Goal: Task Accomplishment & Management: Manage account settings

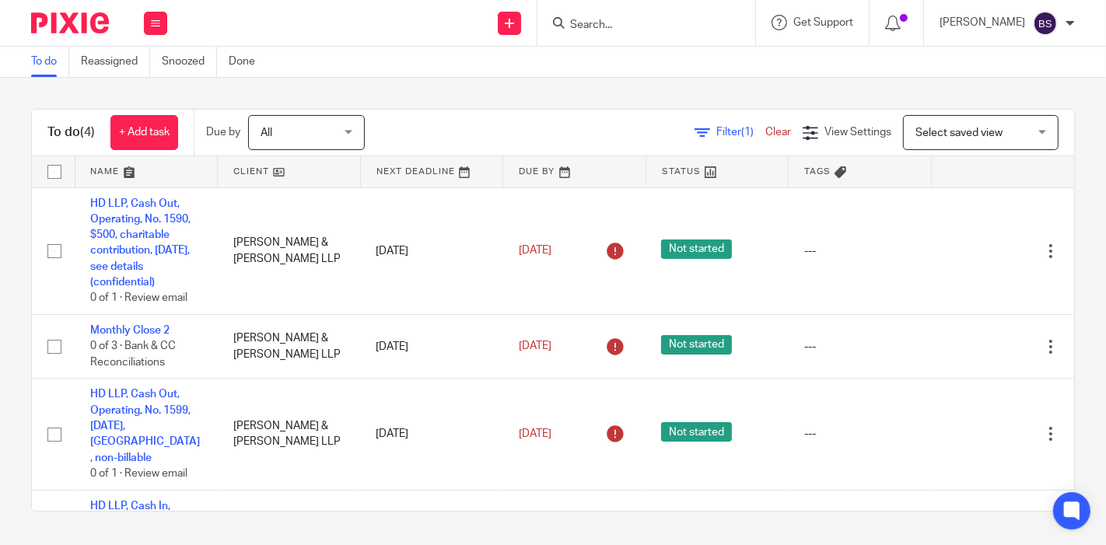
scroll to position [58, 0]
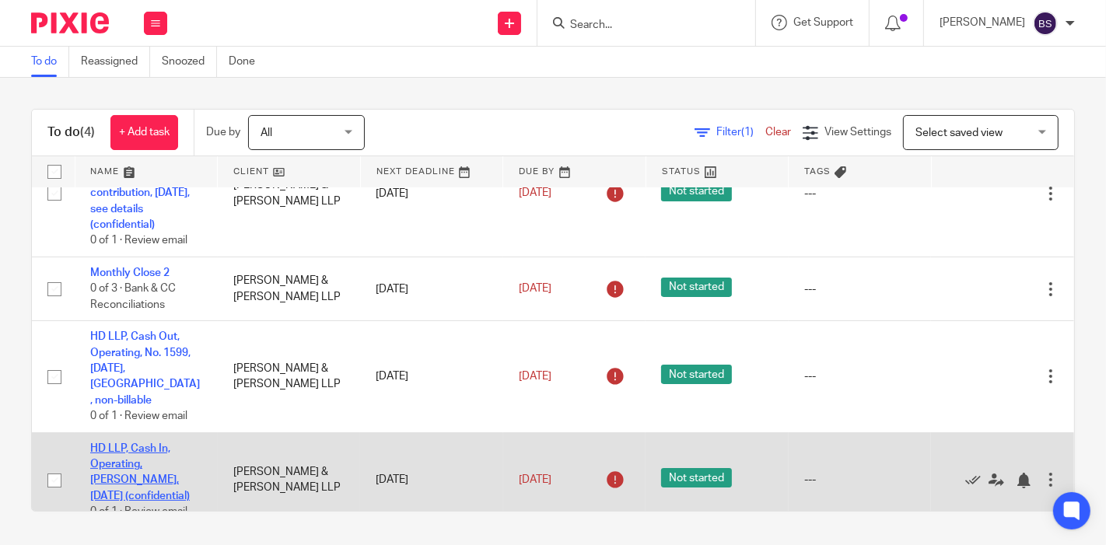
click at [135, 448] on link "HD LLP, Cash In, Operating, [PERSON_NAME], [DATE] (confidential)" at bounding box center [140, 472] width 100 height 58
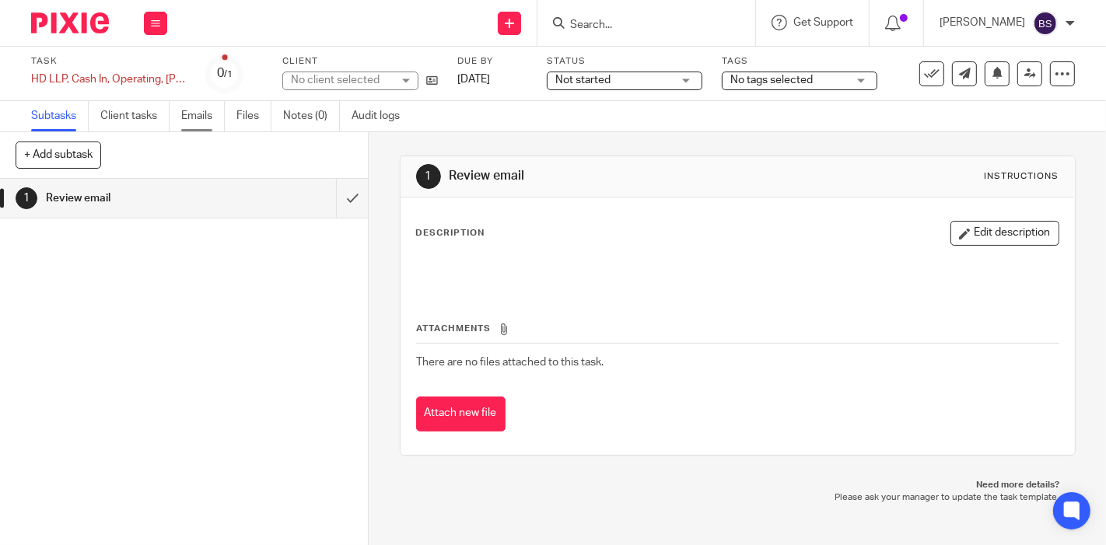
click at [193, 117] on link "Emails" at bounding box center [203, 116] width 44 height 30
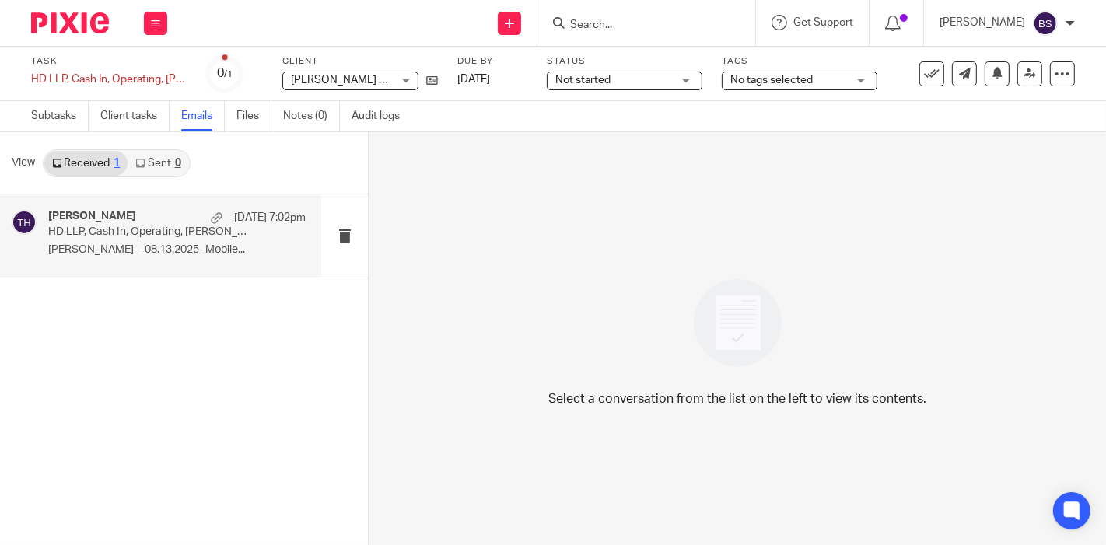
click at [138, 235] on p "HD LLP, Cash In, Operating, [PERSON_NAME], [DATE] (confidential)" at bounding box center [151, 232] width 206 height 13
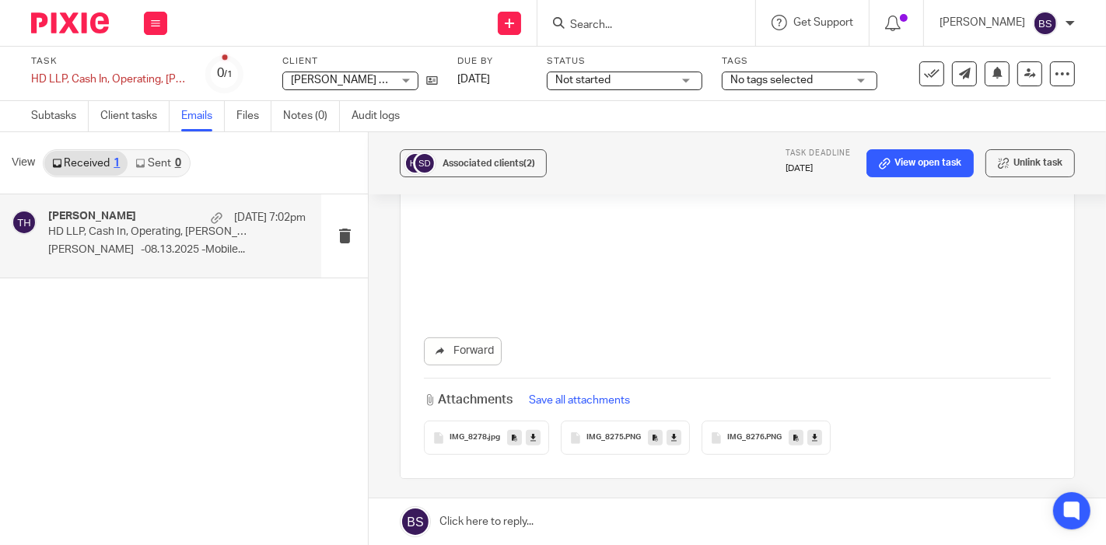
scroll to position [604, 0]
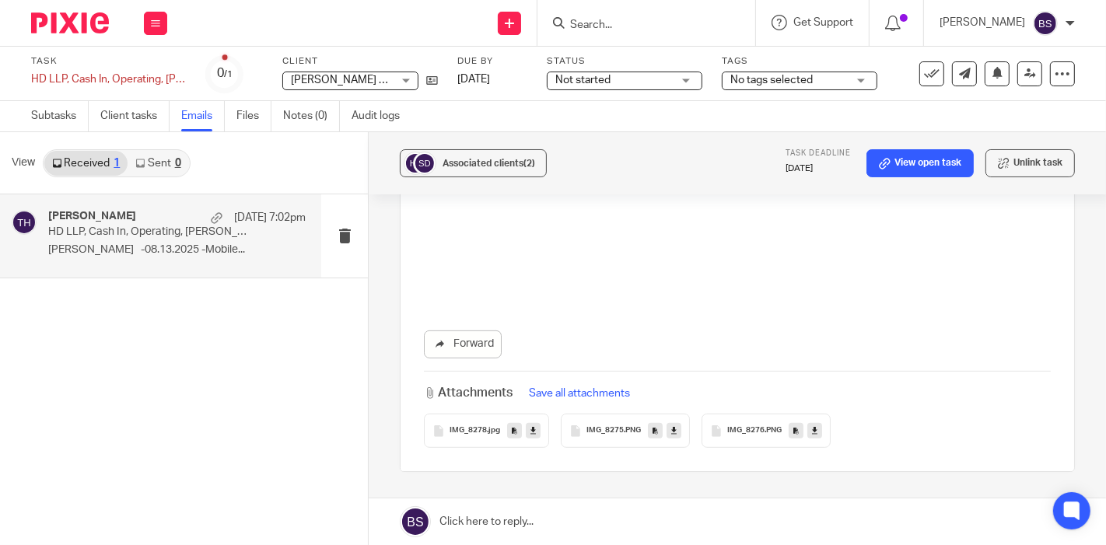
click at [472, 428] on span "IMG_8278" at bounding box center [468, 430] width 37 height 9
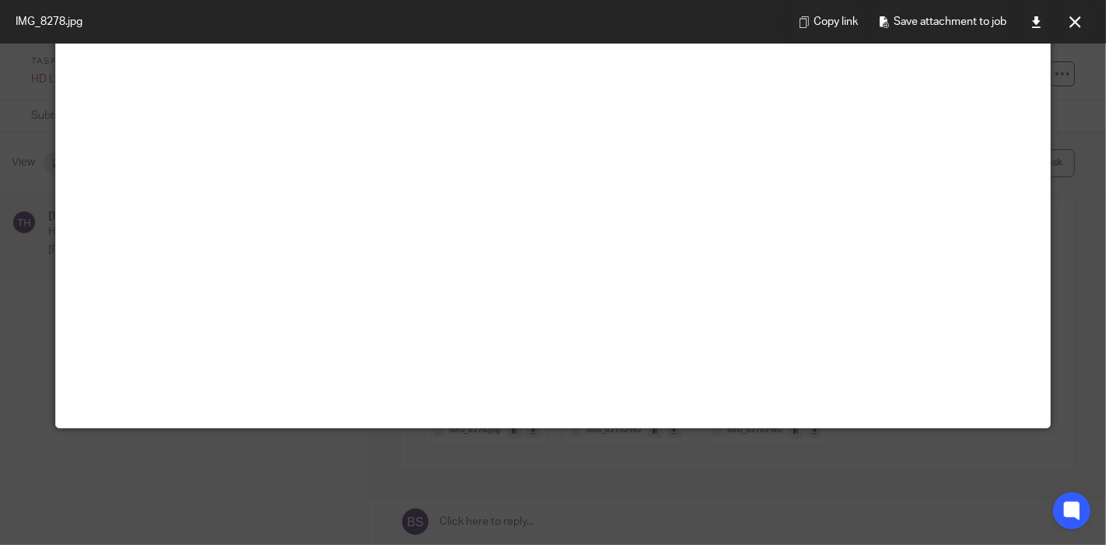
scroll to position [434, 0]
click at [1041, 26] on icon at bounding box center [1037, 22] width 12 height 12
click at [1075, 25] on icon at bounding box center [1076, 22] width 12 height 12
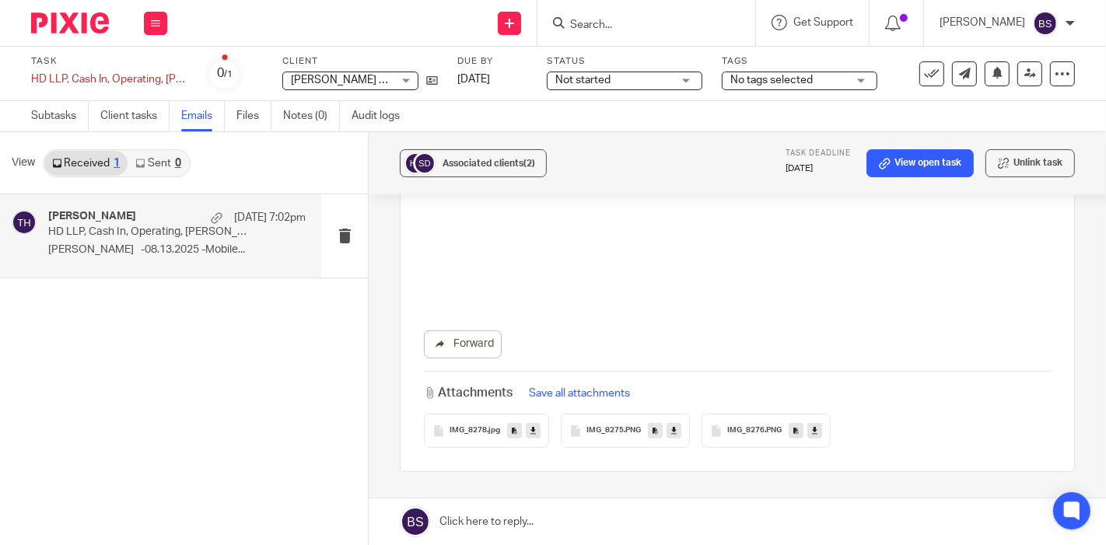
click at [602, 434] on div "IMG_8275 .PNG" at bounding box center [625, 431] width 129 height 34
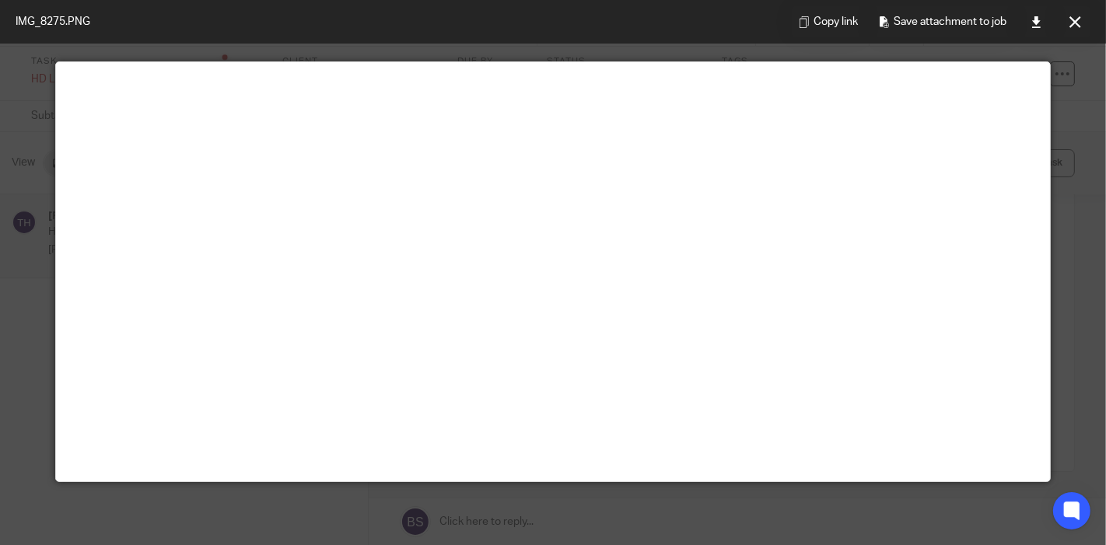
scroll to position [0, 0]
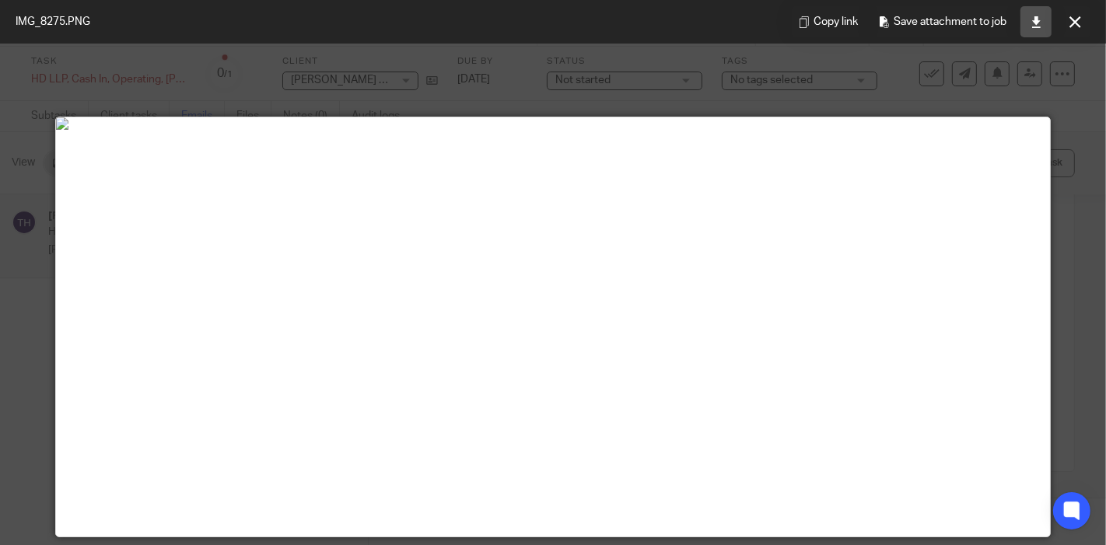
click at [1039, 24] on icon at bounding box center [1037, 22] width 12 height 12
click at [1074, 20] on icon at bounding box center [1076, 22] width 12 height 12
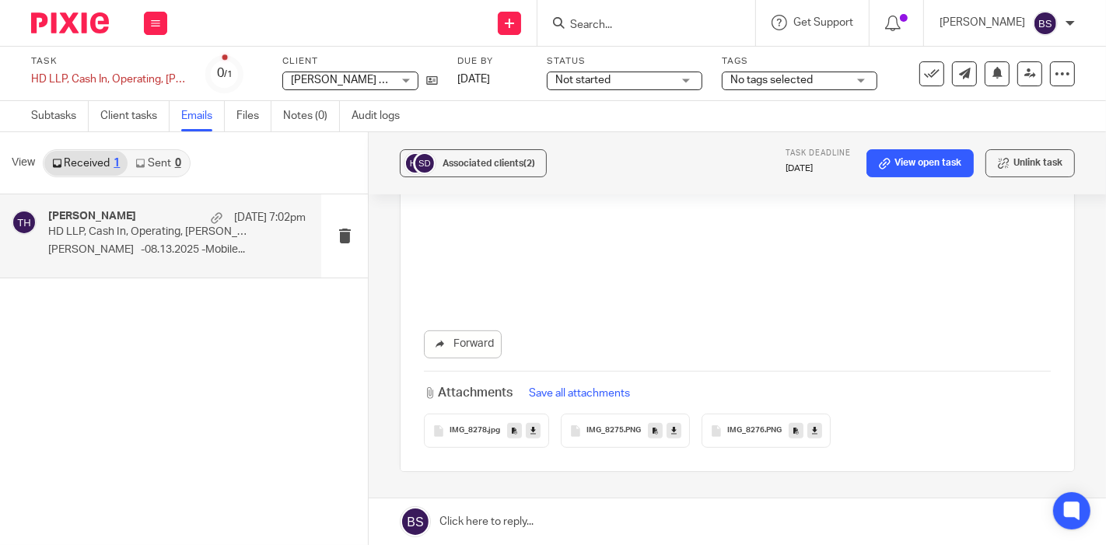
click at [751, 430] on span "IMG_8276" at bounding box center [745, 430] width 37 height 9
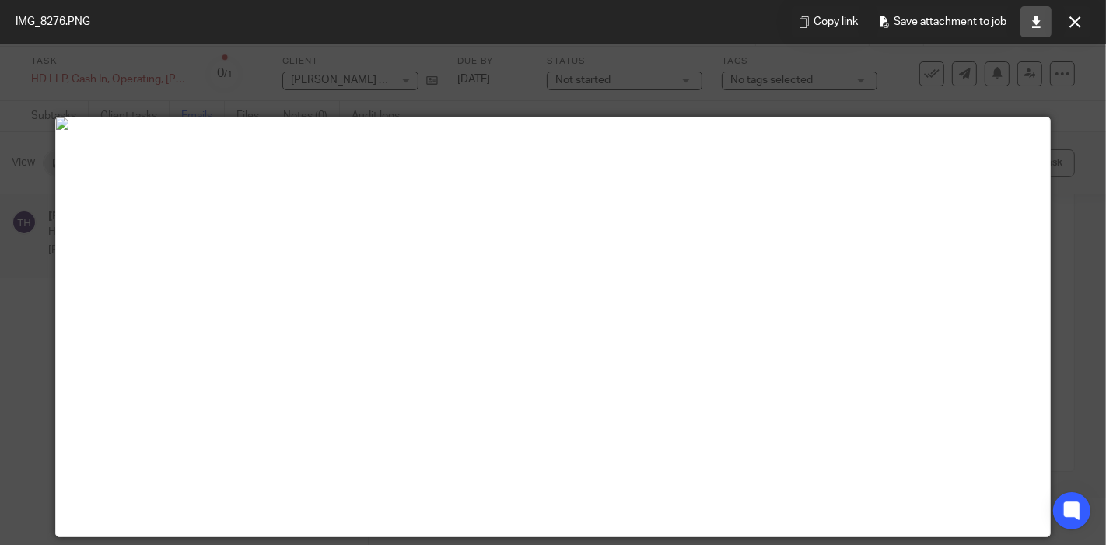
click at [1038, 19] on icon at bounding box center [1037, 22] width 12 height 12
click at [1082, 23] on button at bounding box center [1075, 21] width 31 height 31
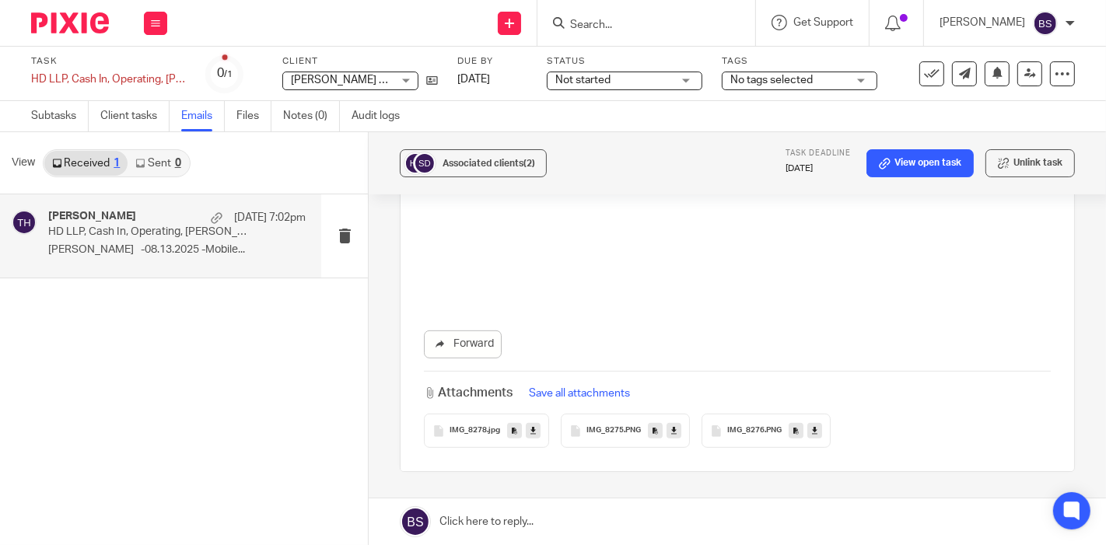
click at [477, 432] on span "IMG_8278" at bounding box center [468, 430] width 37 height 9
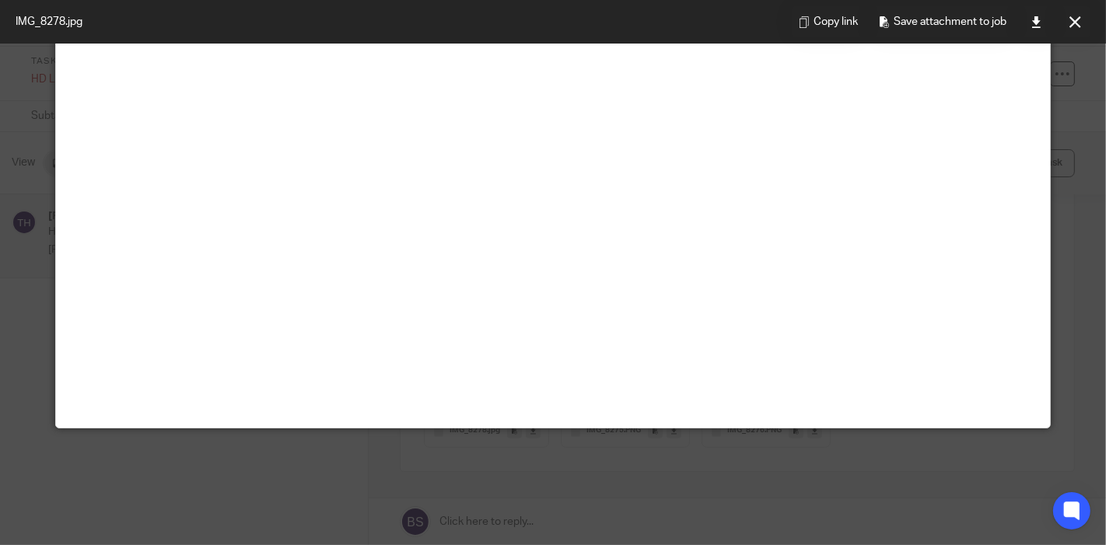
scroll to position [434, 0]
click at [1089, 25] on button at bounding box center [1075, 21] width 31 height 31
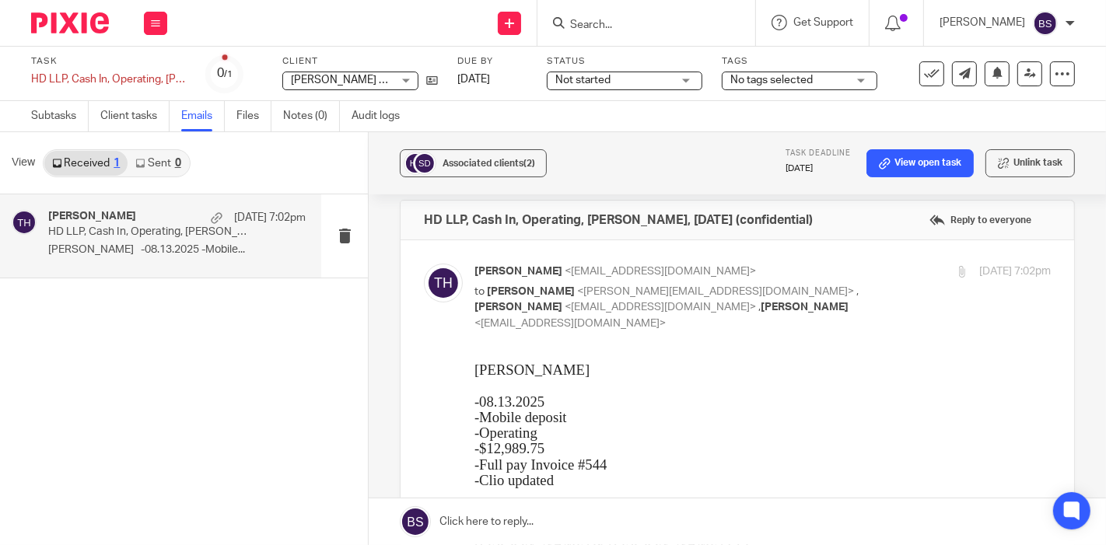
scroll to position [0, 0]
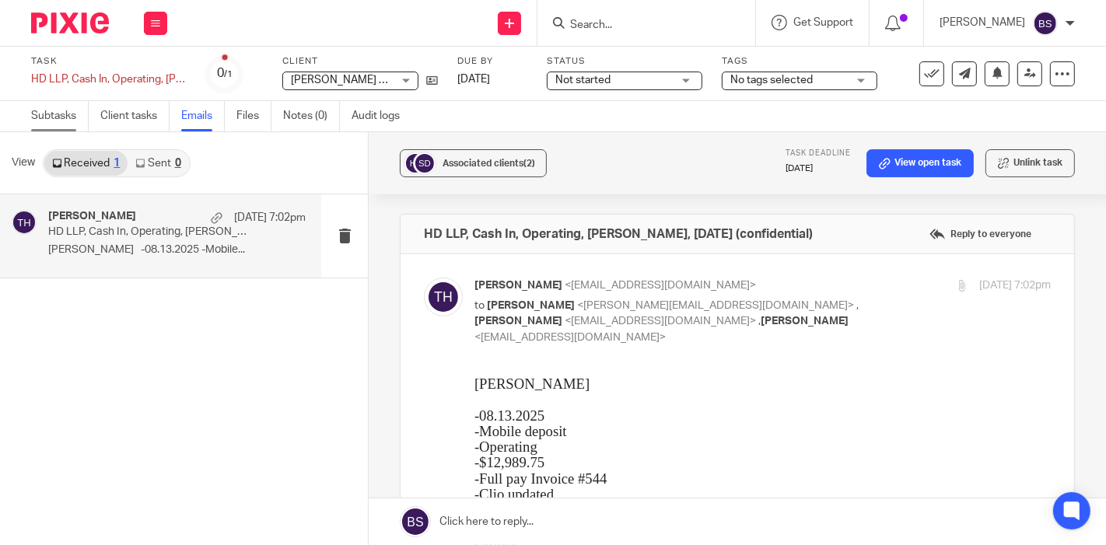
click at [60, 125] on link "Subtasks" at bounding box center [60, 116] width 58 height 30
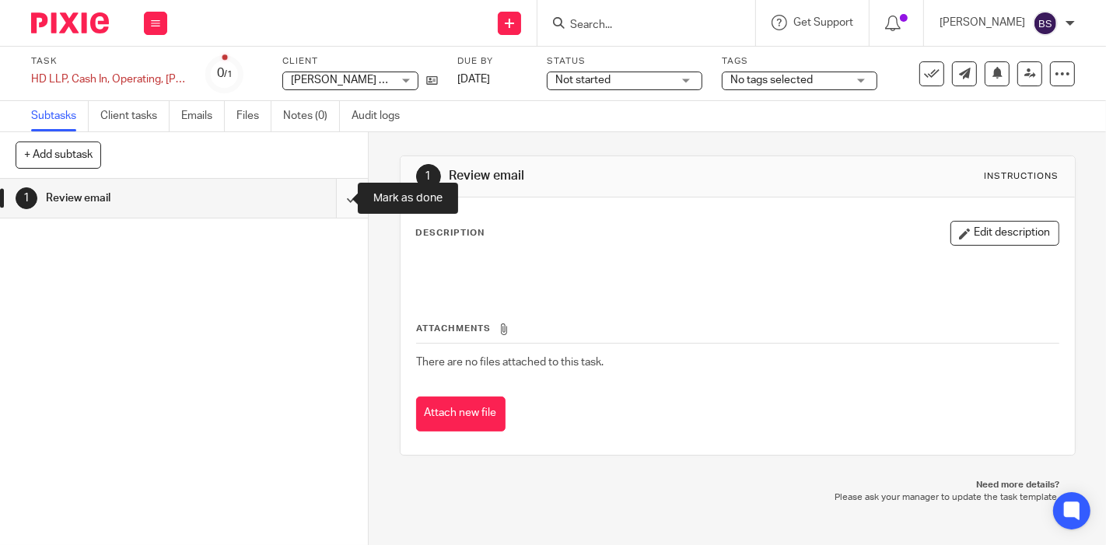
click at [330, 199] on input "submit" at bounding box center [184, 198] width 368 height 39
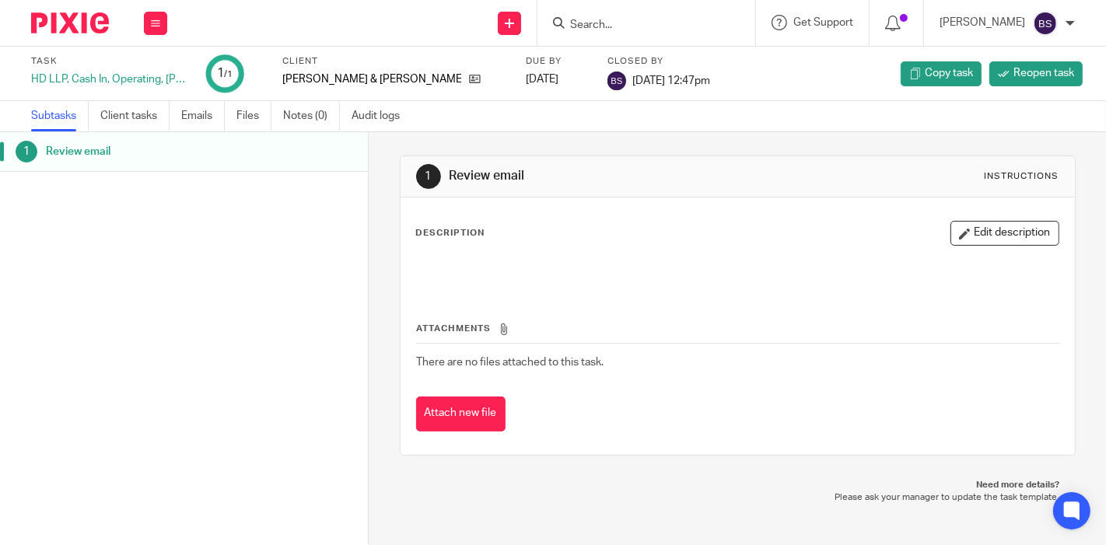
click at [83, 19] on img at bounding box center [70, 22] width 78 height 21
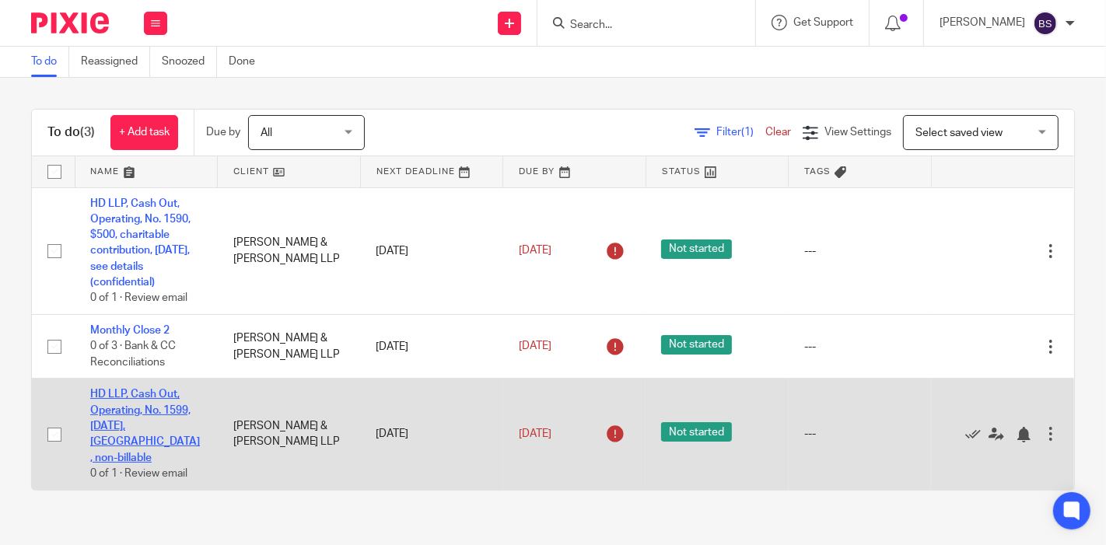
click at [151, 405] on link "HD LLP, Cash Out, Operating, No. 1599, [DATE], [GEOGRAPHIC_DATA], non-billable" at bounding box center [145, 426] width 110 height 74
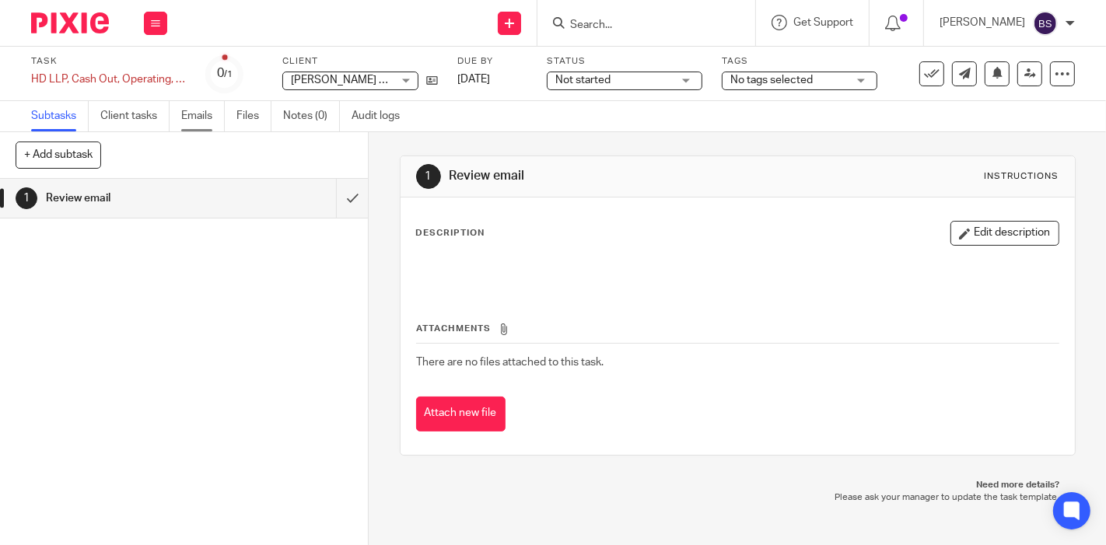
click at [193, 111] on link "Emails" at bounding box center [203, 116] width 44 height 30
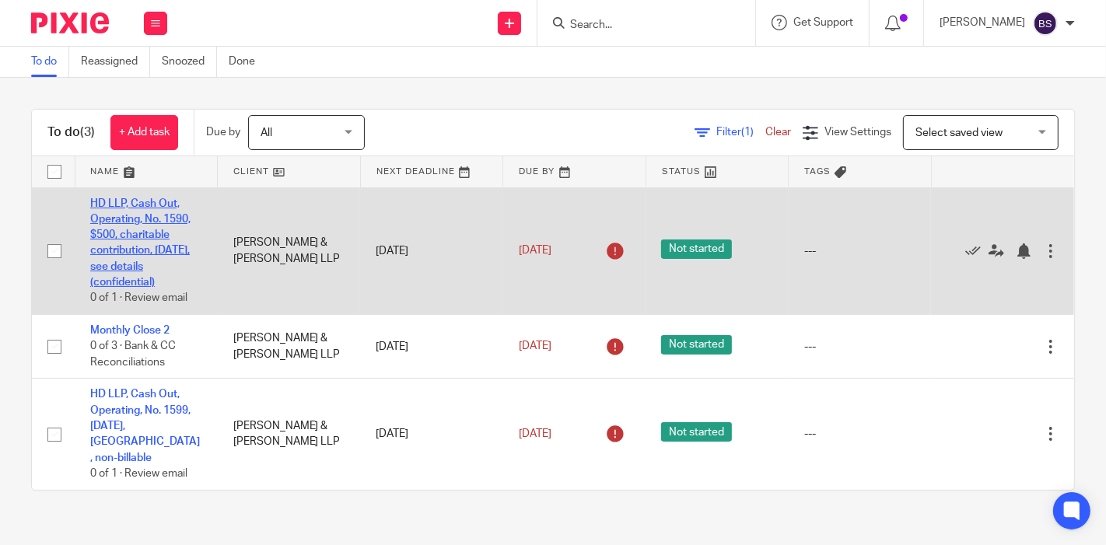
click at [128, 230] on link "HD LLP, Cash Out, Operating, No. 1590, $500, charitable contribution, [DATE], s…" at bounding box center [140, 243] width 100 height 90
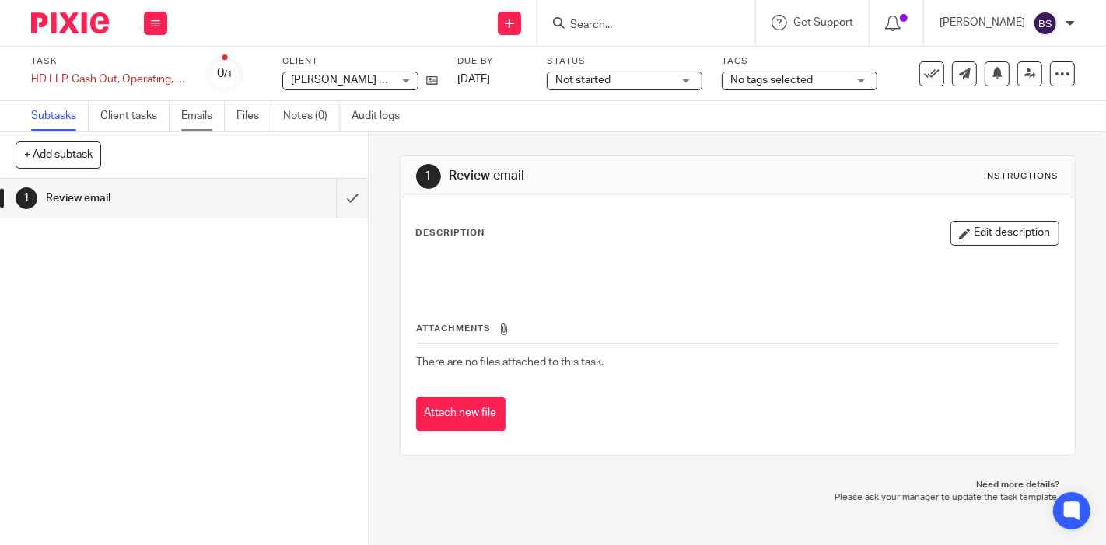
click at [188, 112] on link "Emails" at bounding box center [203, 116] width 44 height 30
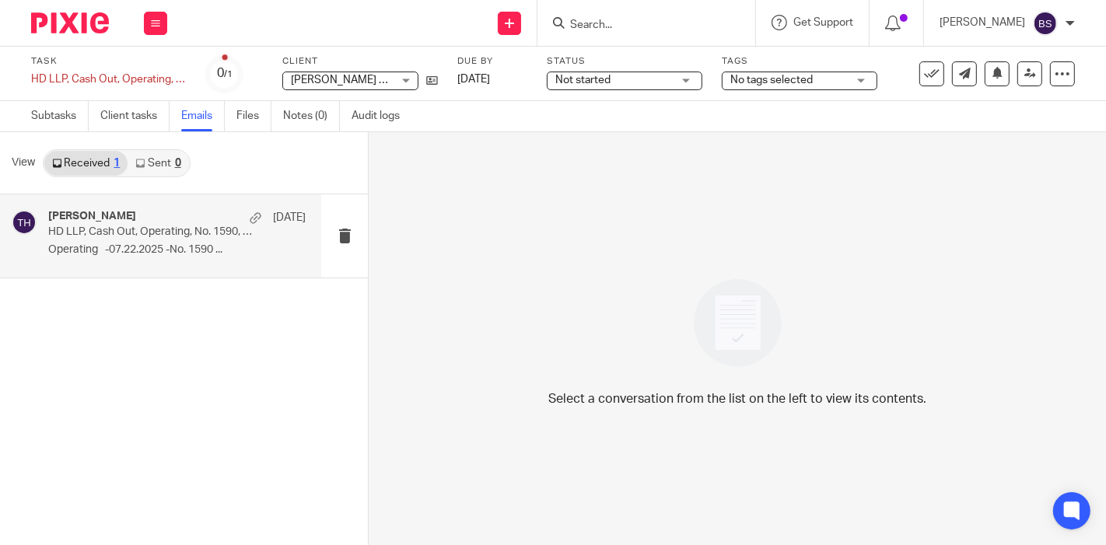
click at [135, 227] on p "HD LLP, Cash Out, Operating, No. 1590, $500, charitable contribution, [DATE], s…" at bounding box center [151, 232] width 206 height 13
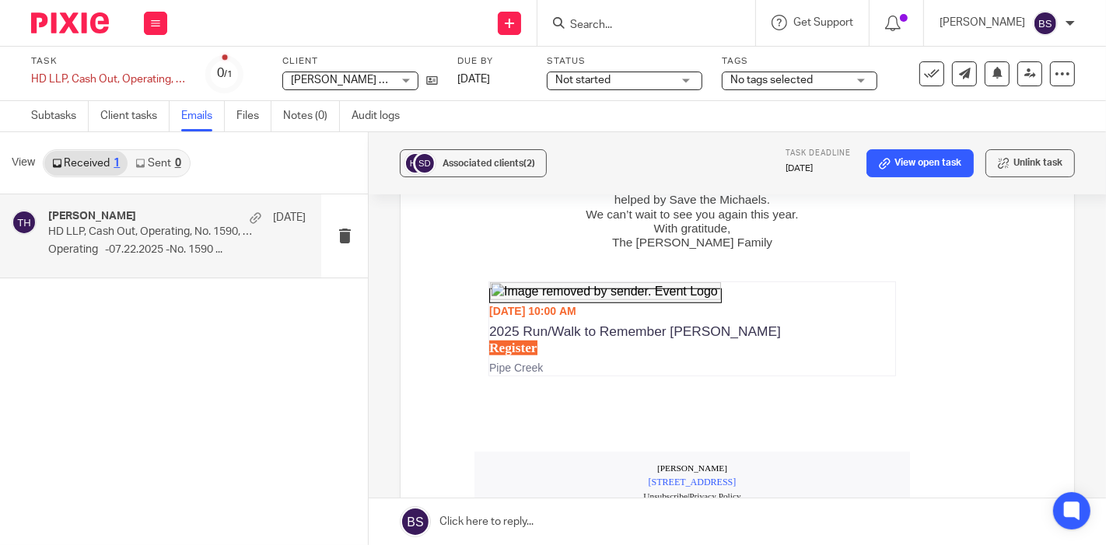
scroll to position [1480, 0]
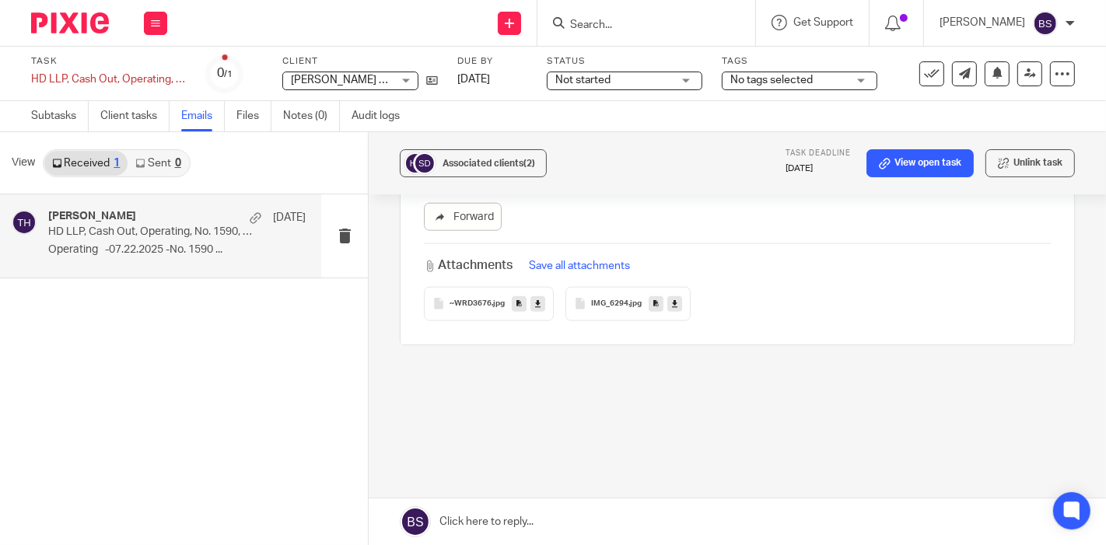
click at [464, 300] on span "~WRD3676" at bounding box center [471, 304] width 42 height 9
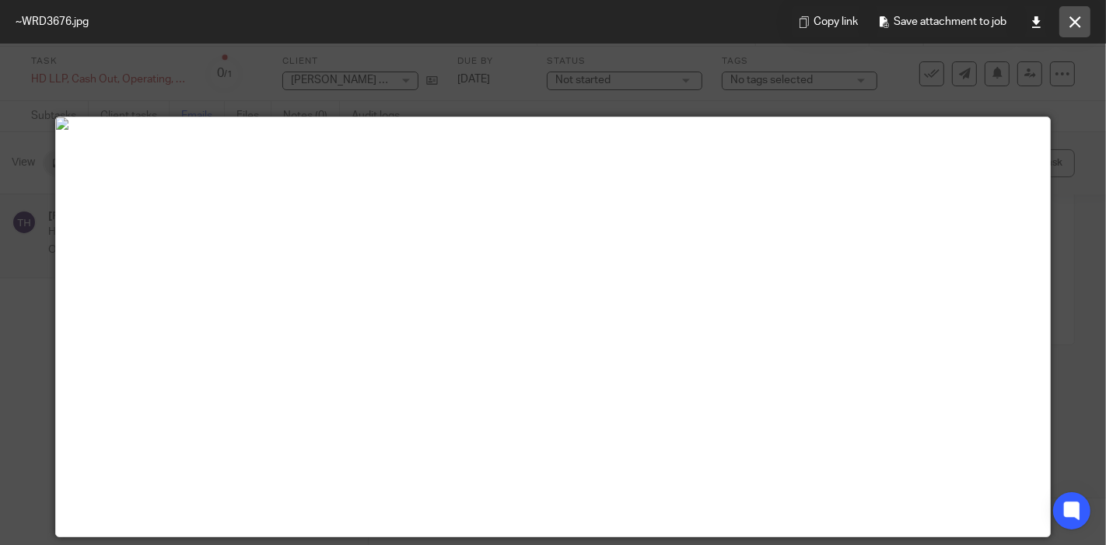
click at [1070, 16] on icon at bounding box center [1076, 22] width 12 height 12
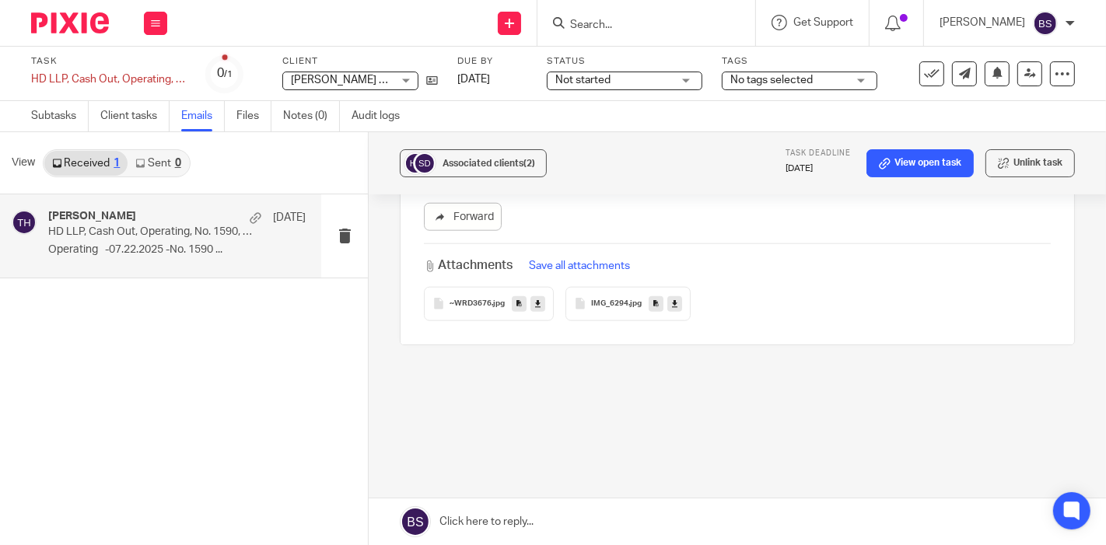
click at [595, 300] on span "IMG_6294" at bounding box center [609, 304] width 37 height 9
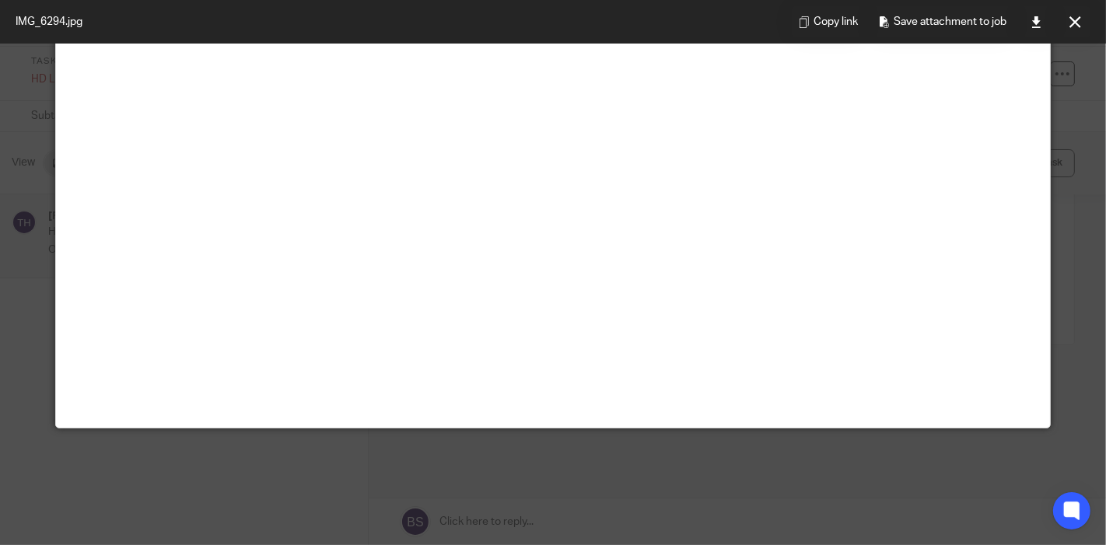
scroll to position [2, 0]
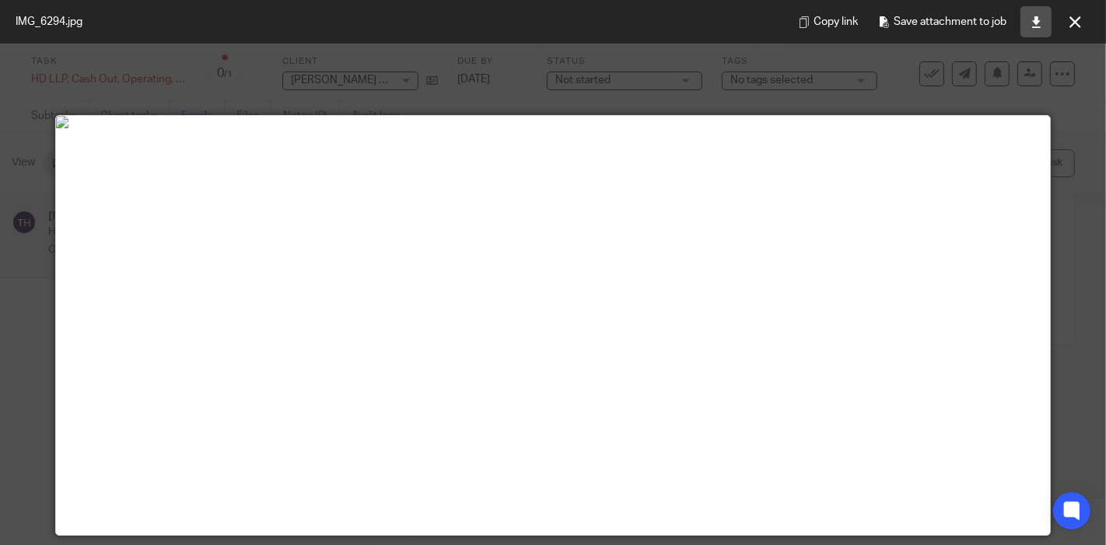
click at [1039, 16] on icon at bounding box center [1037, 22] width 12 height 12
click at [842, 128] on img at bounding box center [553, 122] width 994 height 12
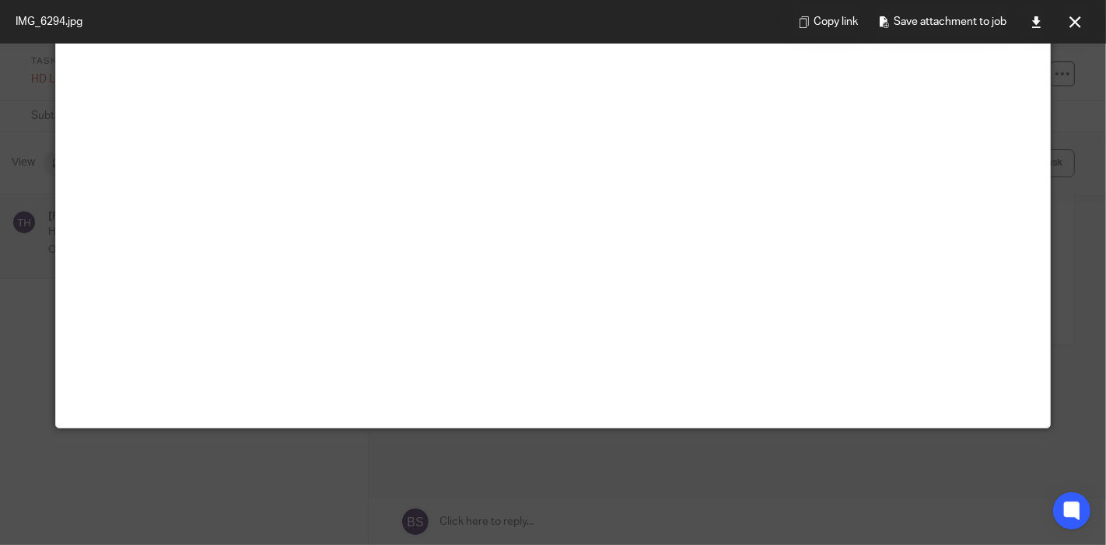
scroll to position [434, 0]
click at [1075, 21] on icon at bounding box center [1076, 22] width 12 height 12
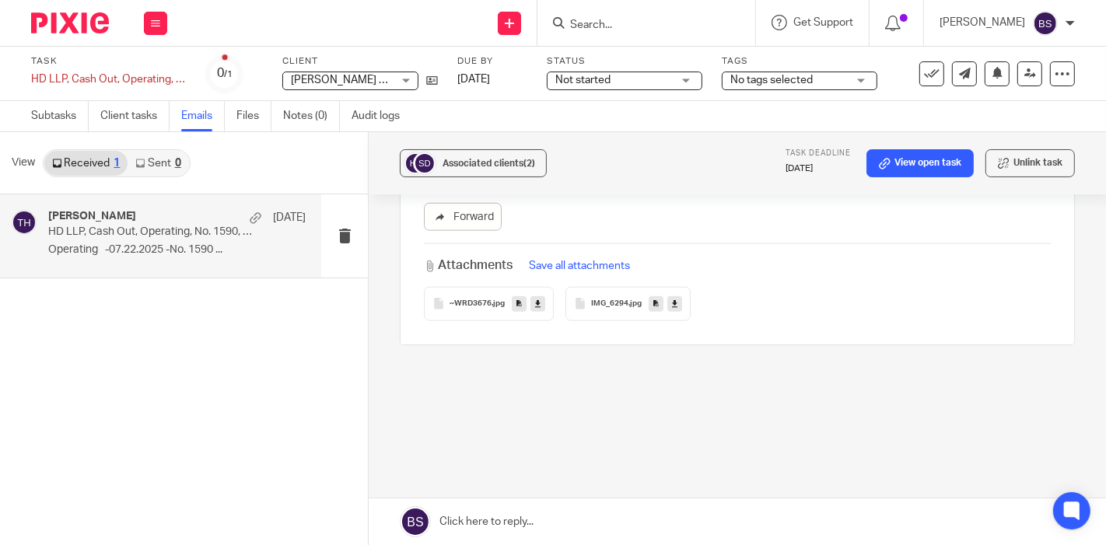
click at [473, 310] on div "~WRD3676 .jpg" at bounding box center [489, 304] width 130 height 34
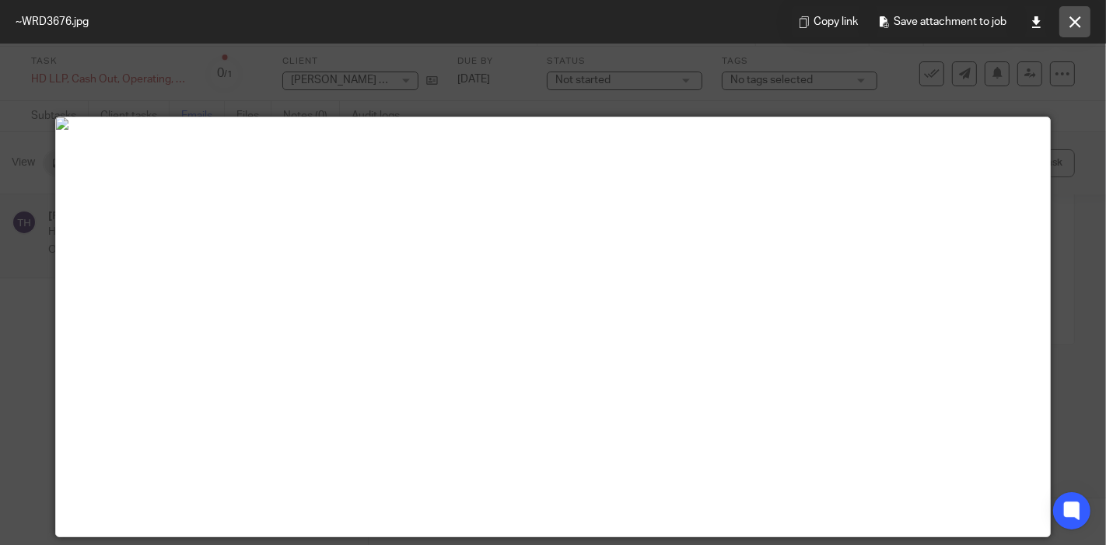
click at [1071, 21] on icon at bounding box center [1076, 22] width 12 height 12
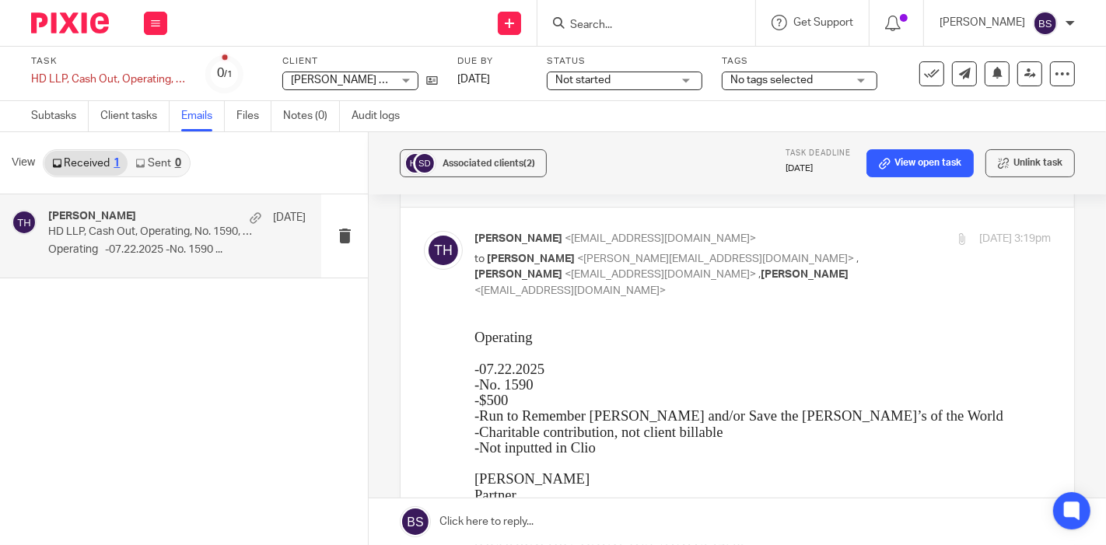
scroll to position [0, 0]
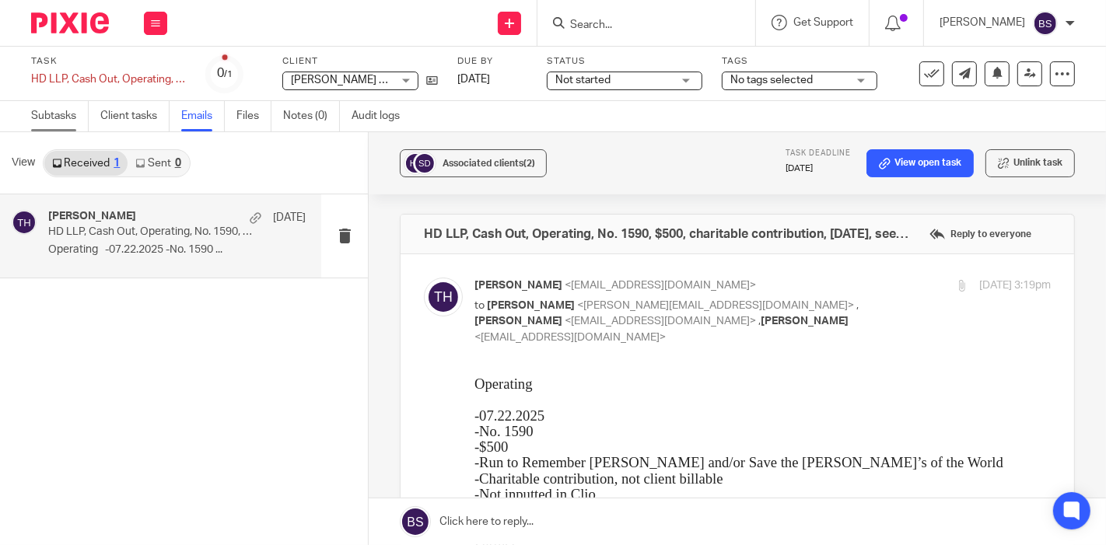
click at [35, 109] on link "Subtasks" at bounding box center [60, 116] width 58 height 30
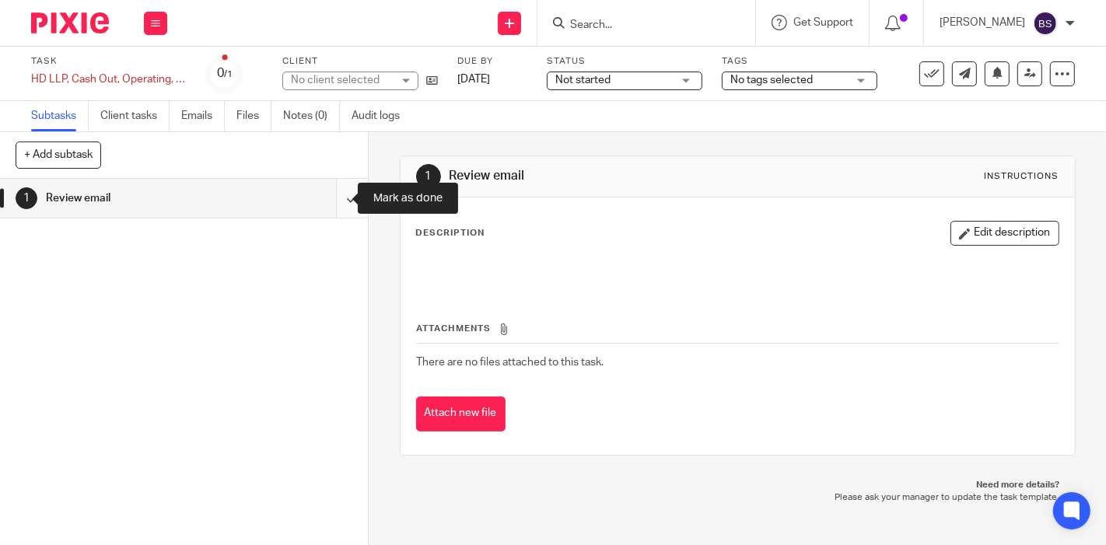
drag, startPoint x: 0, startPoint y: 0, endPoint x: 333, endPoint y: 201, distance: 389.2
click at [333, 201] on input "submit" at bounding box center [184, 198] width 368 height 39
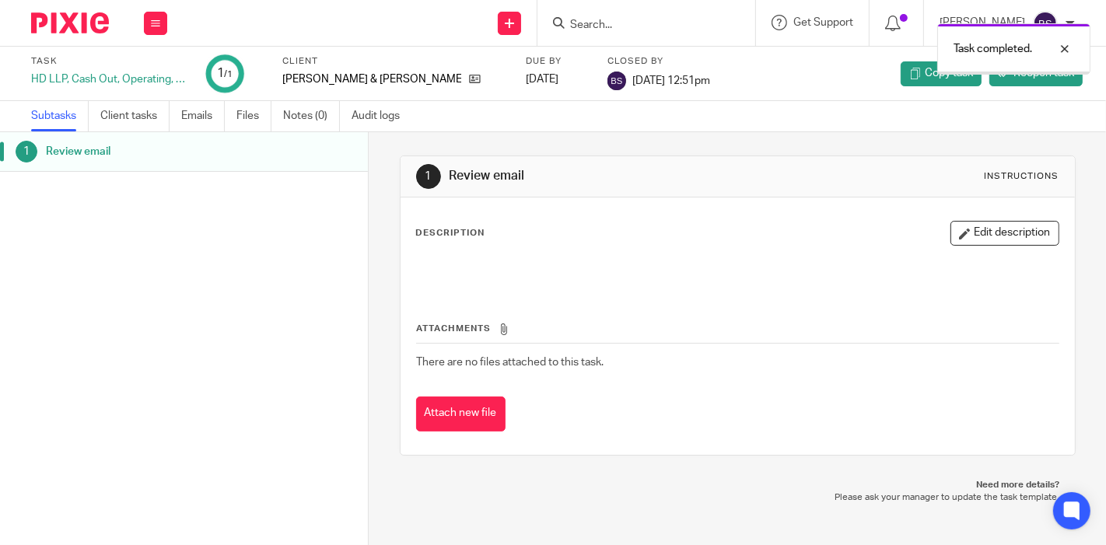
click at [62, 25] on img at bounding box center [70, 22] width 78 height 21
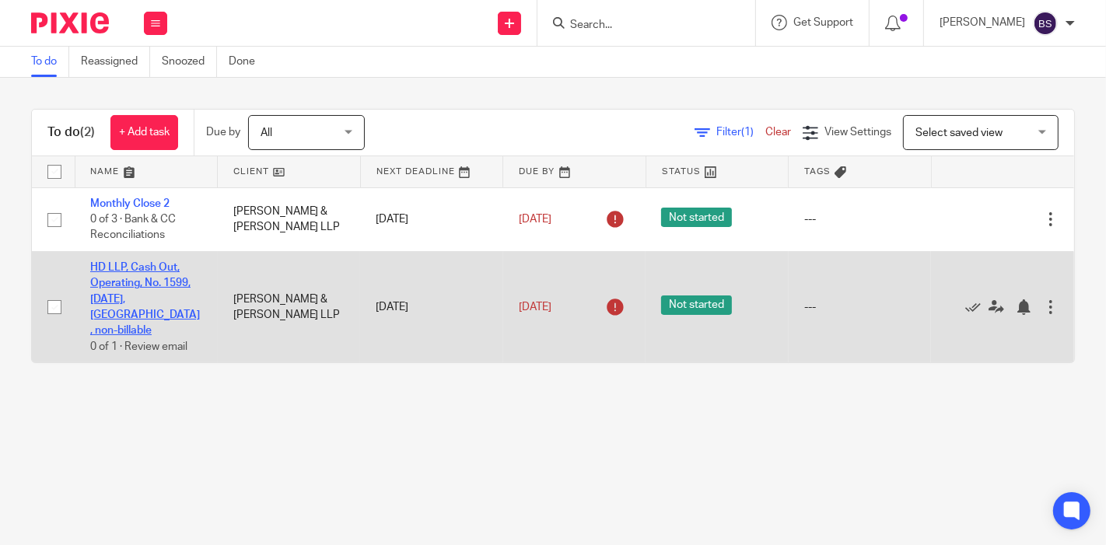
click at [145, 299] on link "HD LLP, Cash Out, Operating, No. 1599, [DATE], [GEOGRAPHIC_DATA], non-billable" at bounding box center [145, 299] width 110 height 74
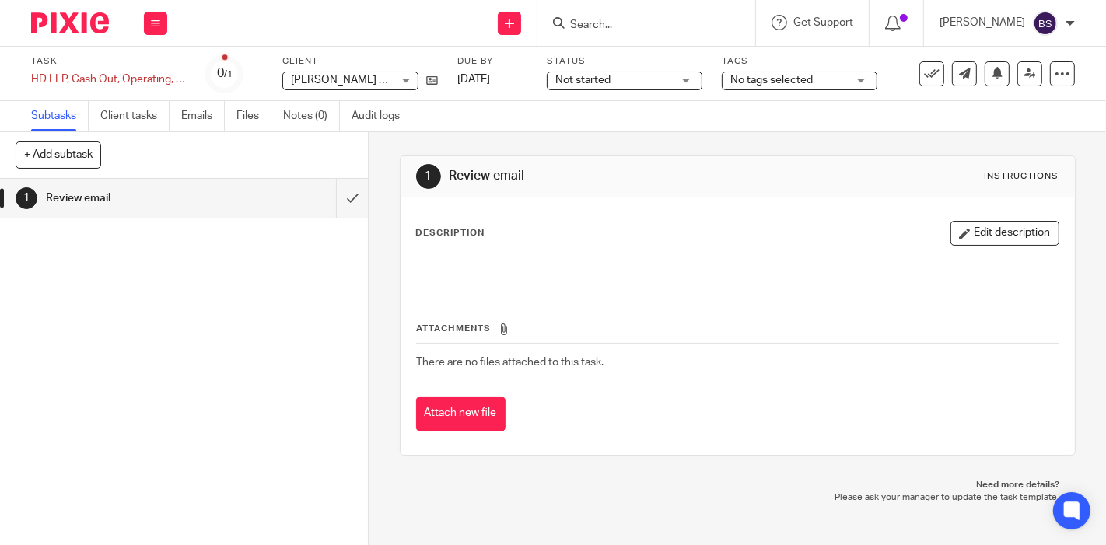
click at [54, 25] on img at bounding box center [70, 22] width 78 height 21
